Goal: Register for event/course

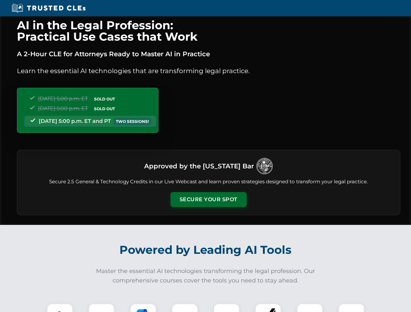
click at [208, 200] on button "Secure Your Spot" at bounding box center [208, 199] width 76 height 15
click at [60, 308] on img at bounding box center [59, 316] width 19 height 19
click at [102, 308] on div at bounding box center [101, 317] width 26 height 26
